Goal: Task Accomplishment & Management: Manage account settings

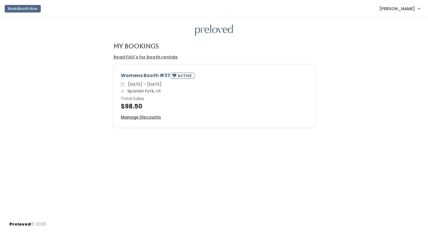
click at [141, 56] on link "Read FAQ's for booth rentals" at bounding box center [145, 57] width 64 height 6
click at [141, 117] on u "Manage Discounts" at bounding box center [141, 117] width 40 height 6
